Goal: Check status: Check status

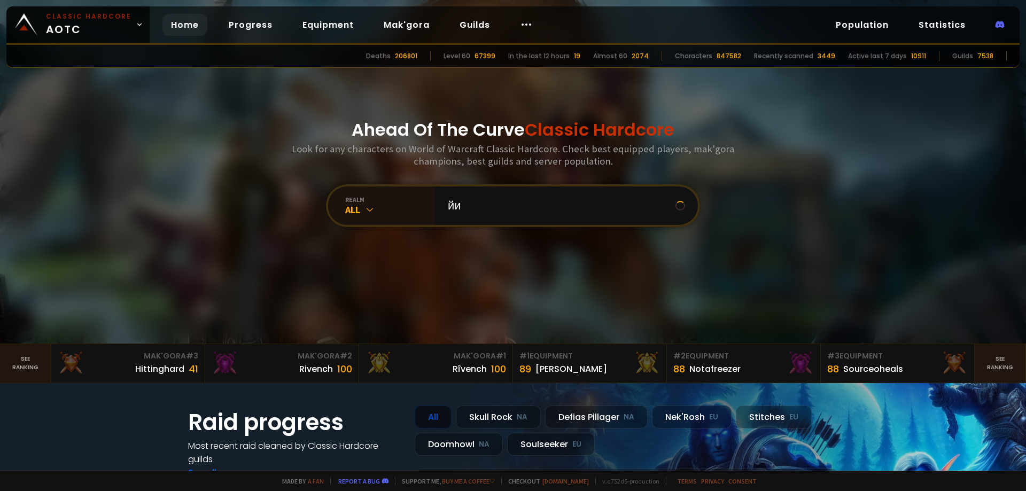
click at [495, 209] on input "йи" at bounding box center [558, 205] width 234 height 38
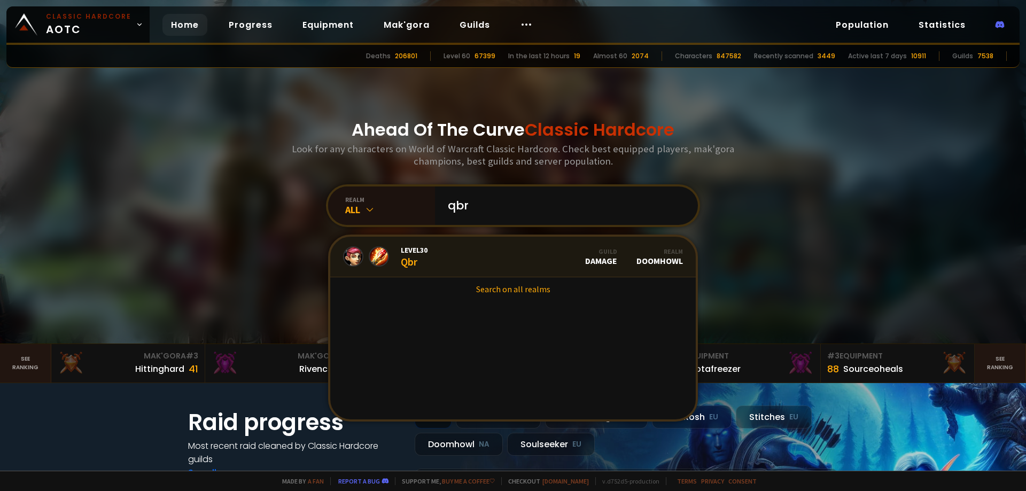
type input "qbr"
click at [480, 259] on link "Level 30 Qbr Guild Damage Realm Doomhowl" at bounding box center [512, 257] width 365 height 41
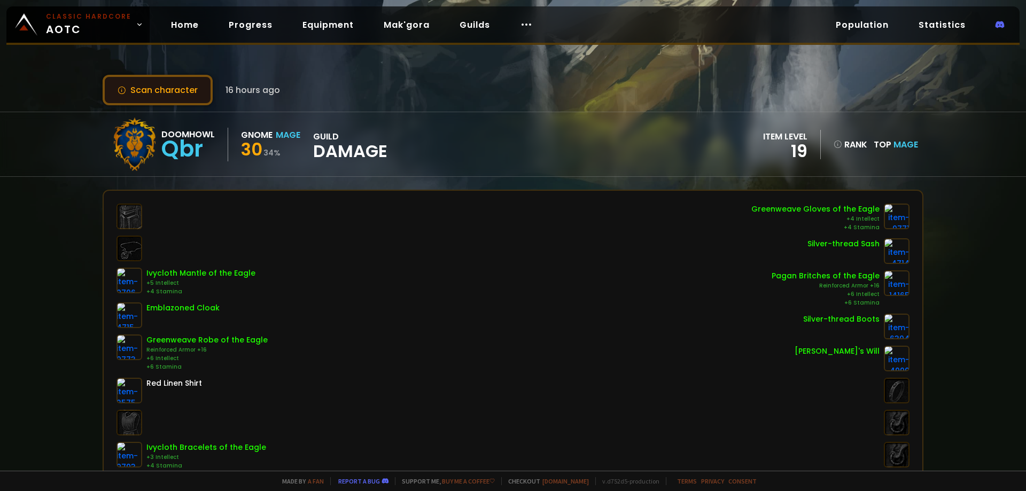
click at [177, 91] on button "Scan character" at bounding box center [158, 90] width 110 height 30
click at [170, 97] on button "Scan character" at bounding box center [158, 90] width 110 height 30
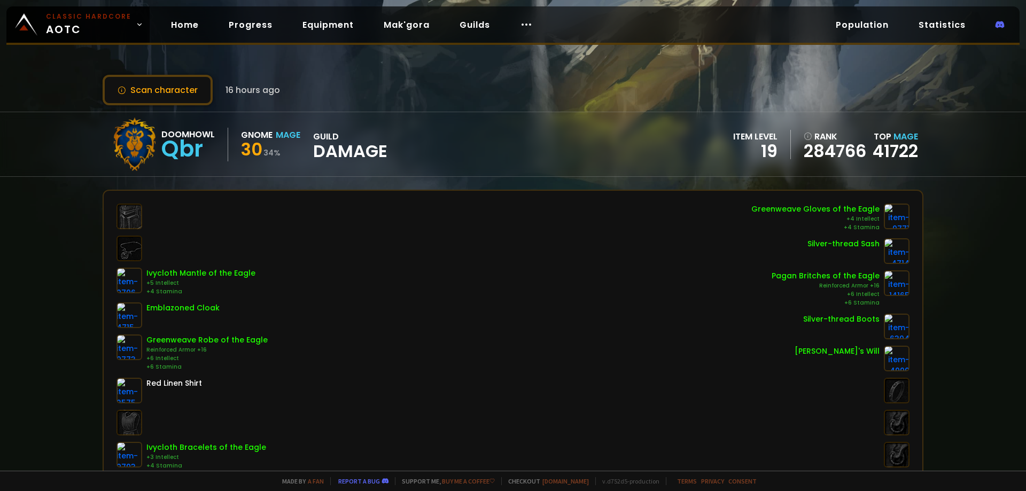
drag, startPoint x: 392, startPoint y: 93, endPoint x: 421, endPoint y: 52, distance: 50.2
